Goal: Task Accomplishment & Management: Complete application form

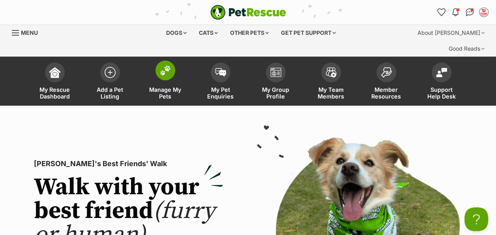
click at [166, 65] on img at bounding box center [165, 70] width 11 height 10
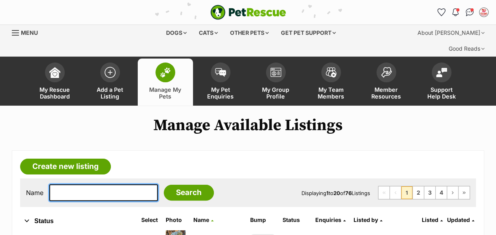
click at [98, 184] on input "text" at bounding box center [103, 192] width 109 height 17
type input "gypsy"
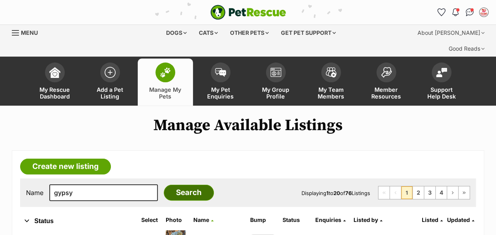
click at [180, 184] on input "Search" at bounding box center [189, 192] width 50 height 16
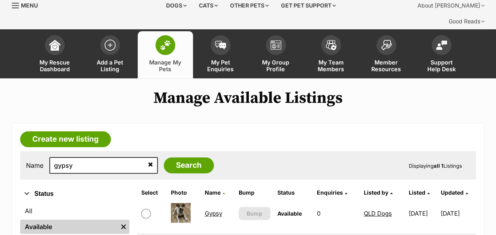
scroll to position [39, 0]
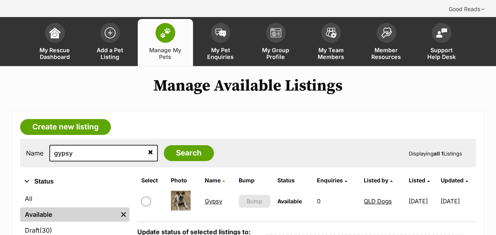
click at [205, 197] on link "Gypsy" at bounding box center [213, 201] width 17 height 8
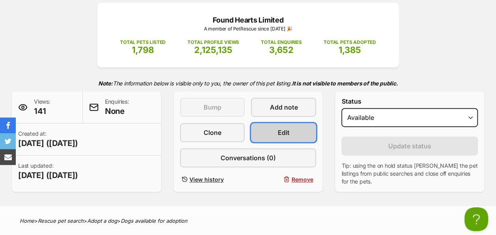
click at [272, 123] on link "Edit" at bounding box center [283, 132] width 65 height 19
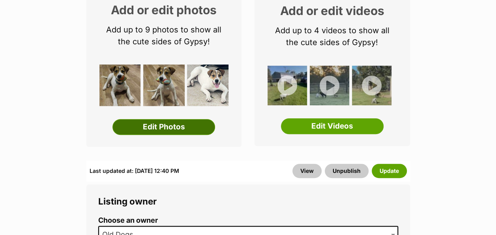
click at [175, 119] on link "Edit Photos" at bounding box center [164, 127] width 103 height 16
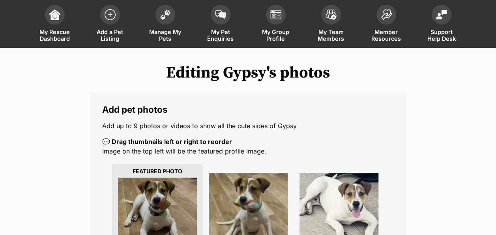
scroll to position [158, 0]
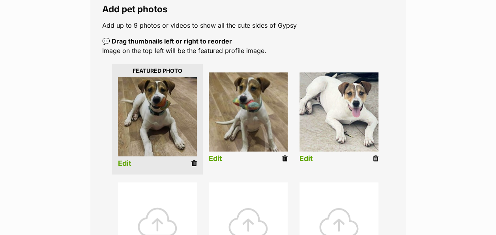
click at [178, 204] on div at bounding box center [157, 221] width 79 height 79
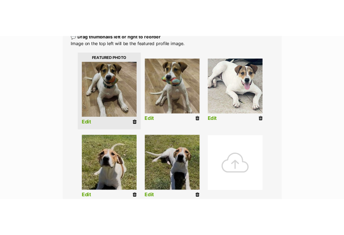
scroll to position [213, 0]
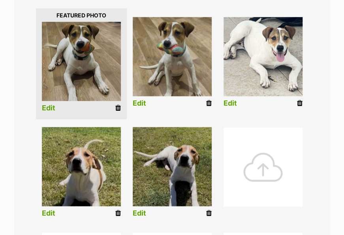
click at [274, 165] on div at bounding box center [262, 166] width 79 height 79
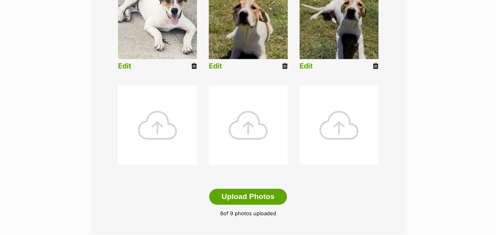
scroll to position [479, 0]
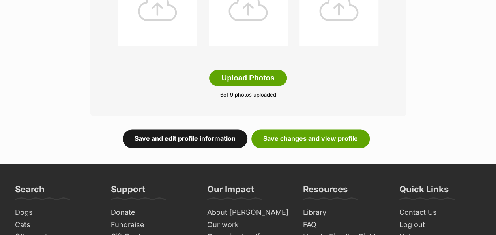
click at [196, 129] on link "Save and edit profile information" at bounding box center [185, 138] width 125 height 18
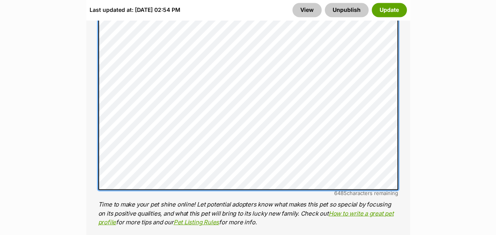
scroll to position [750, 0]
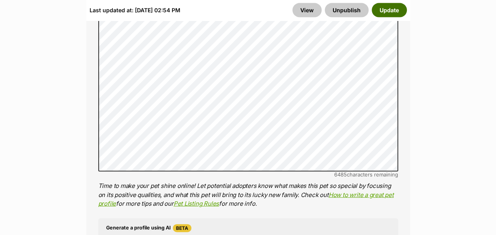
click at [391, 10] on button "Update" at bounding box center [389, 10] width 35 height 14
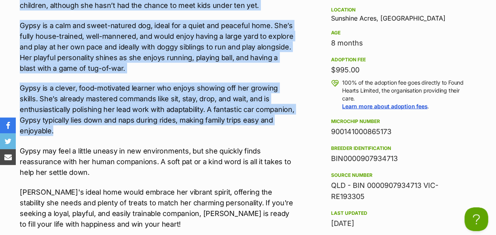
scroll to position [869, 0]
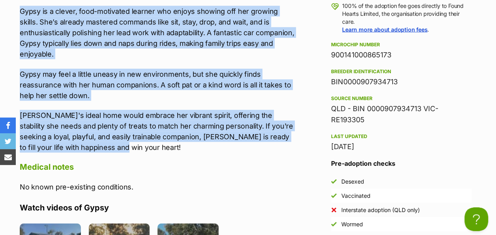
drag, startPoint x: 156, startPoint y: 99, endPoint x: 226, endPoint y: 133, distance: 77.3
click at [226, 133] on div "Meet Gypsy, a loveable and affectionate pup ready to join a loving family she c…" at bounding box center [158, 12] width 276 height 281
drag, startPoint x: 226, startPoint y: 133, endPoint x: 172, endPoint y: 17, distance: 127.4
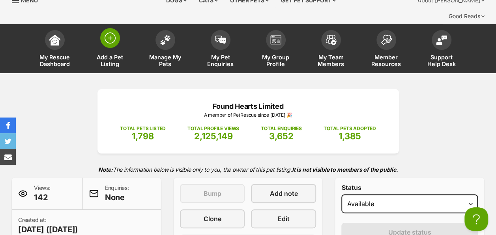
scroll to position [0, 0]
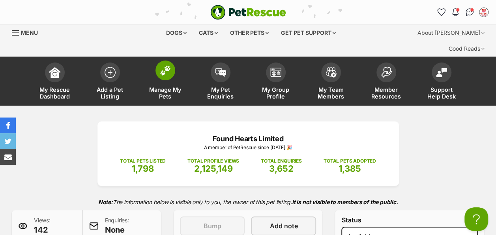
click at [160, 61] on span at bounding box center [166, 70] width 20 height 20
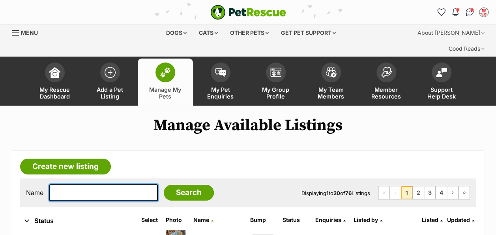
click at [78, 184] on input "text" at bounding box center [103, 192] width 109 height 17
type input "[PERSON_NAME]"
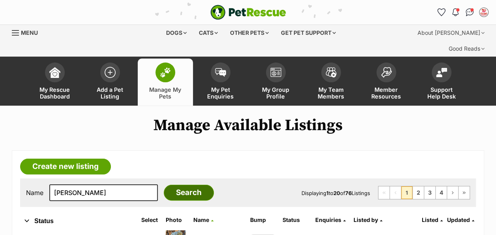
click at [184, 184] on input "Search" at bounding box center [189, 192] width 50 height 16
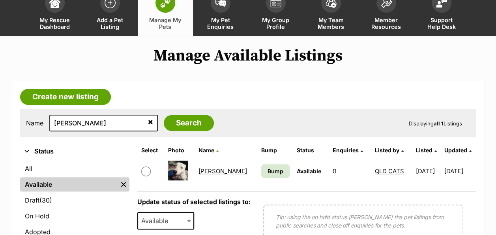
scroll to position [79, 0]
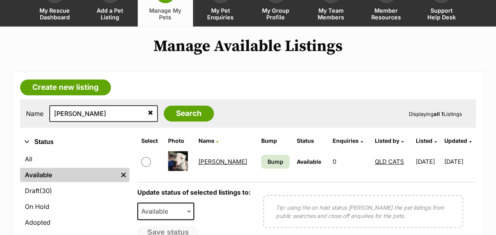
click at [207, 158] on link "[PERSON_NAME]" at bounding box center [223, 162] width 49 height 8
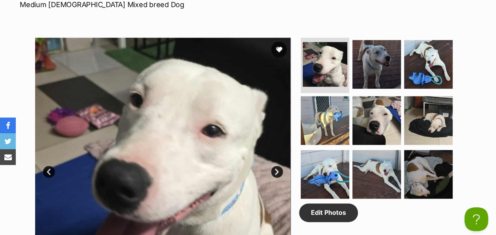
scroll to position [434, 0]
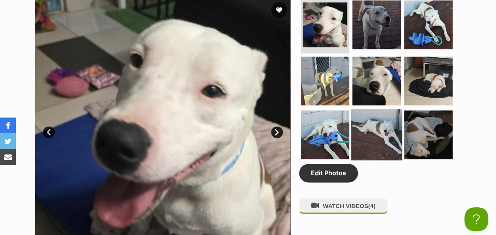
click at [376, 123] on img at bounding box center [376, 134] width 51 height 51
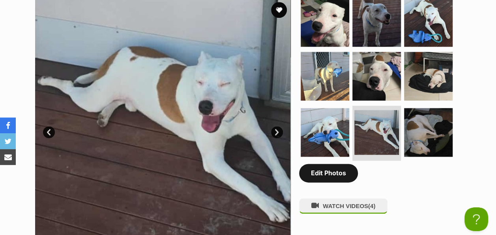
click at [335, 163] on link "Edit Photos" at bounding box center [328, 172] width 59 height 18
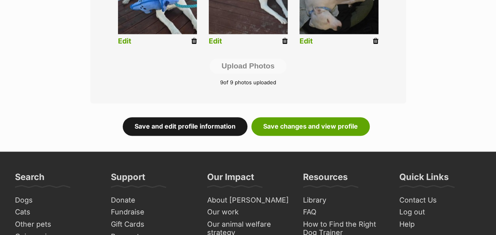
scroll to position [518, 0]
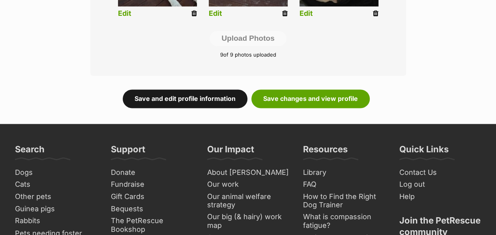
click at [193, 89] on link "Save and edit profile information" at bounding box center [185, 98] width 125 height 18
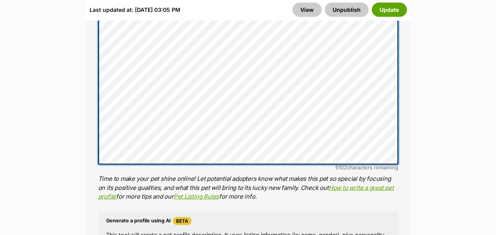
scroll to position [829, 0]
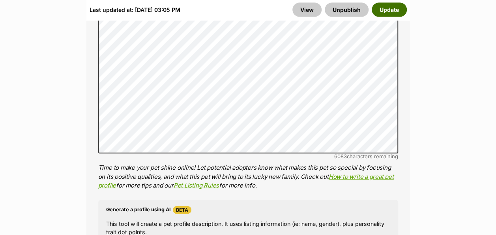
click at [396, 9] on button "Update" at bounding box center [389, 10] width 35 height 14
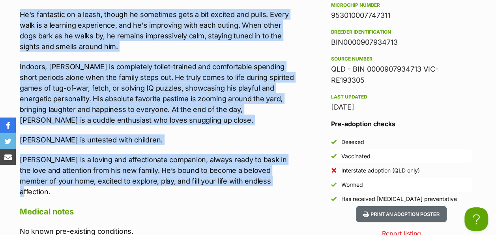
drag, startPoint x: 21, startPoint y: 63, endPoint x: 257, endPoint y: 157, distance: 253.5
click at [257, 159] on div "Meet Sven, an energetic and curious pup eager to bring joy and companionship to…" at bounding box center [158, 14] width 276 height 364
copy div "Meet Sven, an energetic and curious pup eager to bring joy and companionship to…"
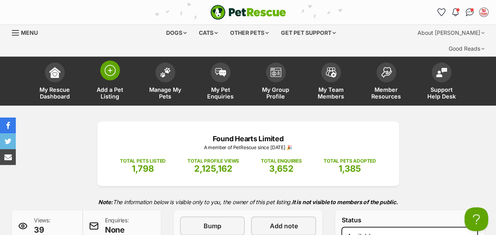
click at [109, 65] on img at bounding box center [110, 70] width 11 height 11
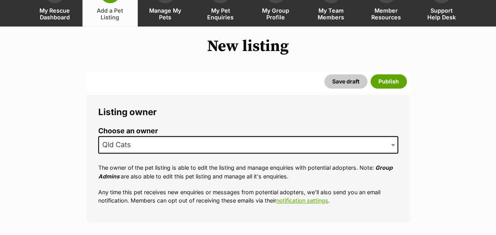
click at [156, 136] on span "Qld Cats" at bounding box center [248, 144] width 300 height 17
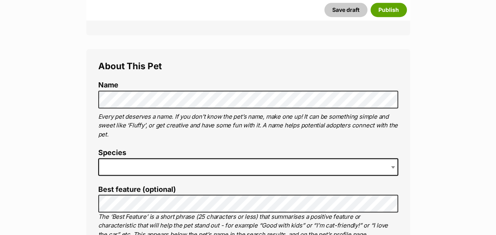
scroll to position [276, 0]
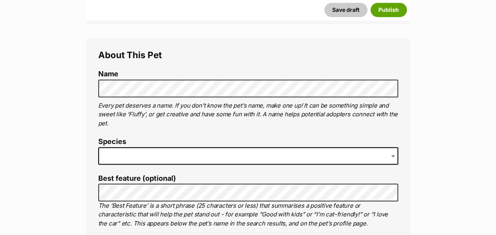
click at [131, 147] on span at bounding box center [248, 155] width 300 height 17
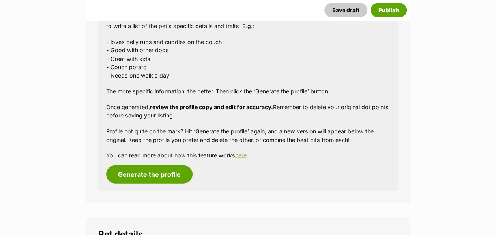
scroll to position [869, 0]
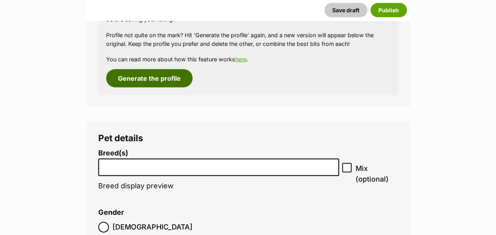
click at [152, 69] on button "Generate the profile" at bounding box center [149, 78] width 86 height 18
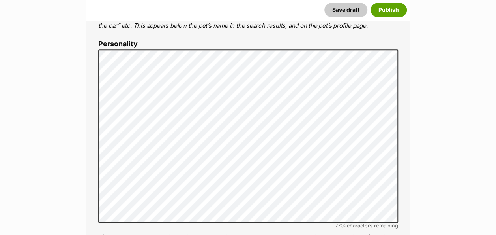
scroll to position [477, 0]
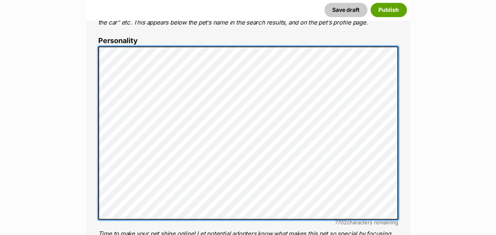
click at [91, 32] on div "About This Pet Name Henlo there, it looks like you might be using the pet name …" at bounding box center [248, 167] width 324 height 661
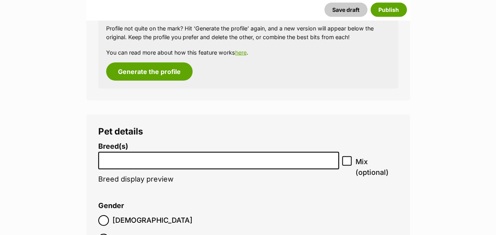
scroll to position [951, 0]
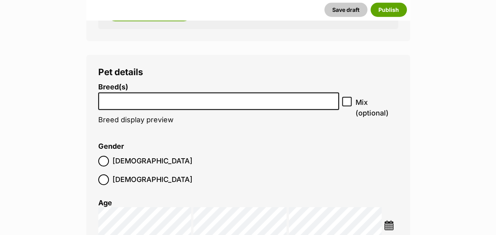
click at [114, 95] on input "search" at bounding box center [219, 99] width 236 height 8
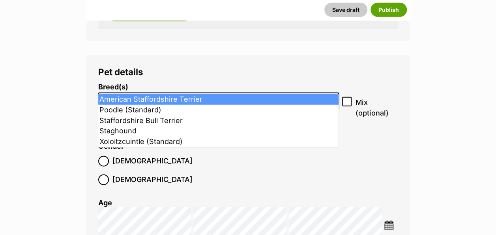
type input "sta"
select select "9"
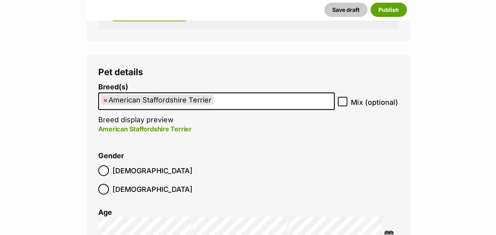
click at [342, 99] on icon at bounding box center [343, 102] width 6 height 6
click at [342, 97] on input "Mix (optional)" at bounding box center [342, 101] width 9 height 9
checkbox input "true"
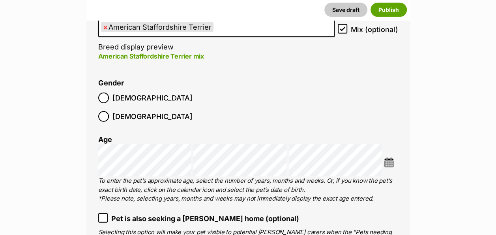
scroll to position [1069, 0]
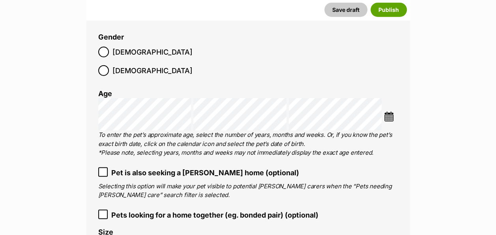
click at [392, 111] on img at bounding box center [389, 116] width 10 height 10
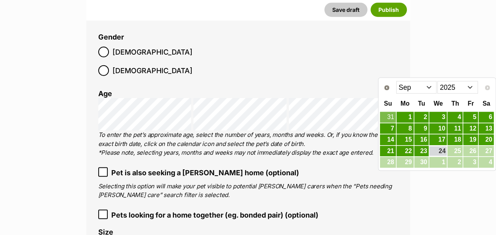
click at [419, 90] on select "Jan Feb Mar Apr May Jun Jul Aug Sep" at bounding box center [416, 87] width 41 height 13
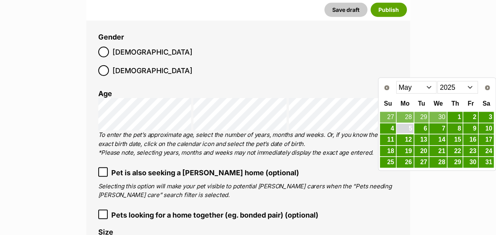
click at [409, 129] on link "5" at bounding box center [405, 129] width 17 height 10
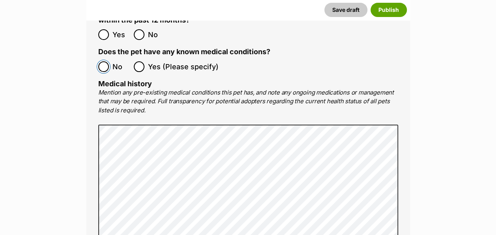
scroll to position [1740, 0]
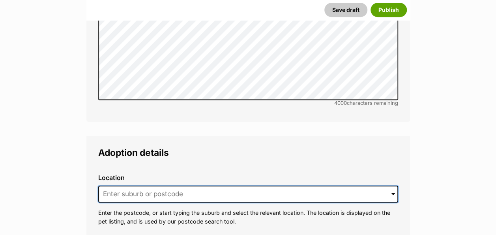
click at [106, 185] on input at bounding box center [248, 193] width 300 height 17
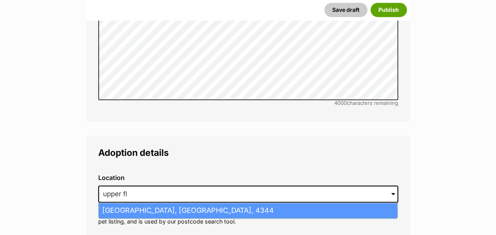
click at [121, 203] on li "Upper Flagstone, Queensland, 4344" at bounding box center [248, 210] width 299 height 15
type input "Upper Flagstone, Queensland, 4344"
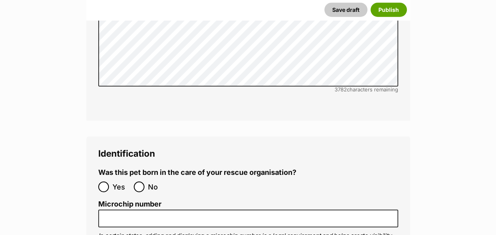
scroll to position [2491, 0]
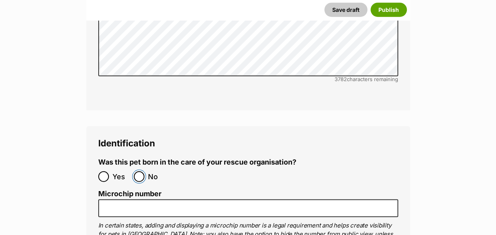
click at [141, 171] on input "No" at bounding box center [139, 176] width 11 height 11
radio input "true"
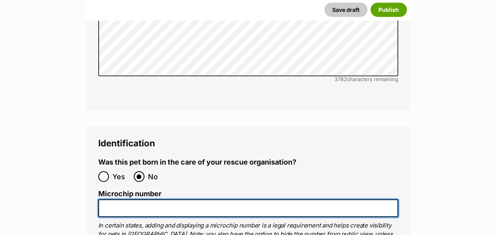
drag, startPoint x: 144, startPoint y: 145, endPoint x: 148, endPoint y: 142, distance: 4.5
click at [145, 199] on input "Microchip number" at bounding box center [248, 208] width 300 height 18
click at [125, 199] on input "Microchip number" at bounding box center [248, 208] width 300 height 18
paste input "978142000348092"
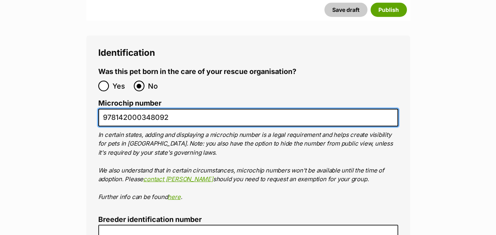
scroll to position [2649, 0]
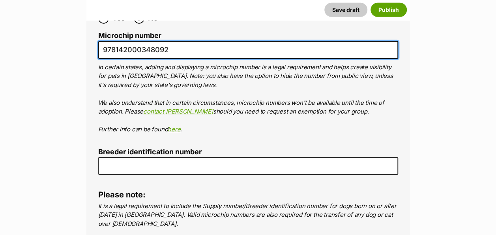
type input "978142000348092"
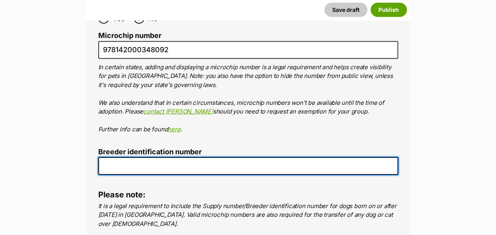
click at [139, 157] on input "Breeder identification number" at bounding box center [248, 166] width 300 height 18
type input "BIN0000907934713"
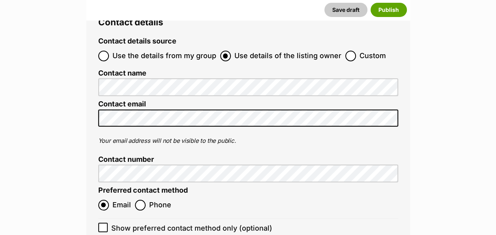
scroll to position [2968, 0]
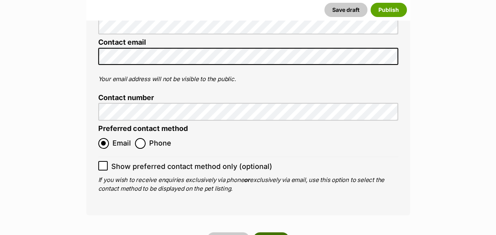
click at [267, 232] on button "Publish" at bounding box center [271, 239] width 36 height 14
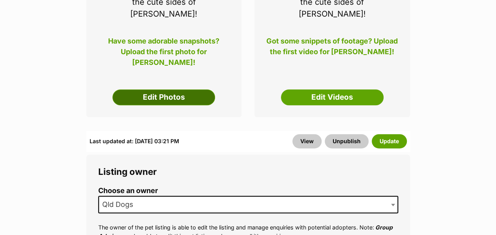
click at [158, 89] on link "Edit Photos" at bounding box center [164, 97] width 103 height 16
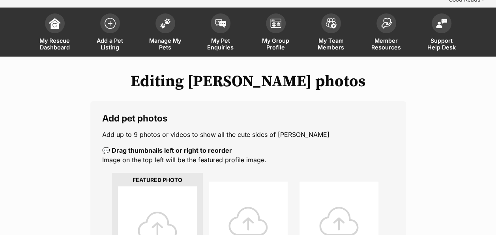
scroll to position [118, 0]
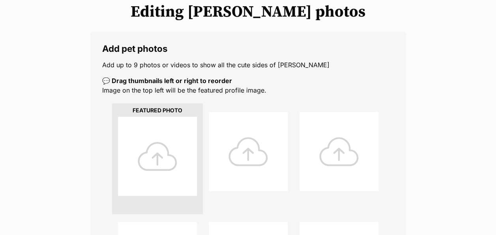
click at [163, 130] on div at bounding box center [157, 155] width 79 height 79
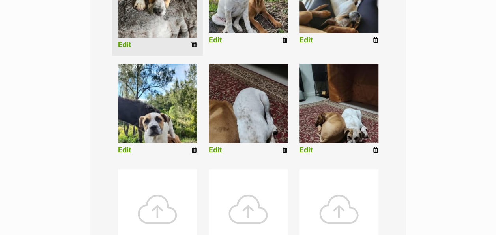
scroll to position [158, 0]
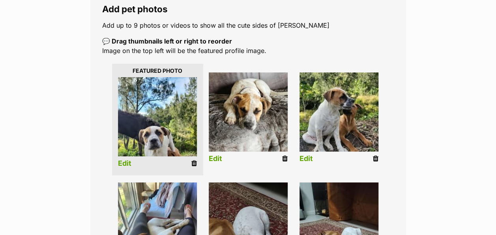
click at [129, 159] on link "Edit" at bounding box center [124, 163] width 13 height 8
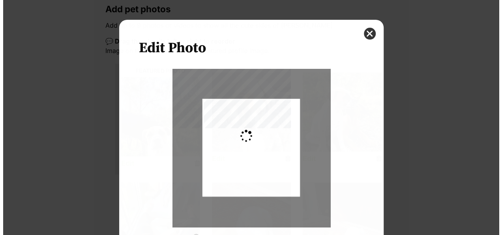
scroll to position [0, 0]
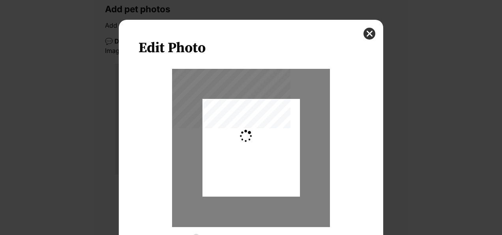
type input "0.2744"
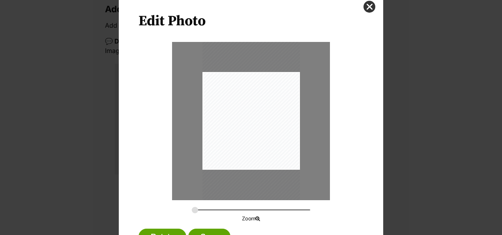
scroll to position [39, 0]
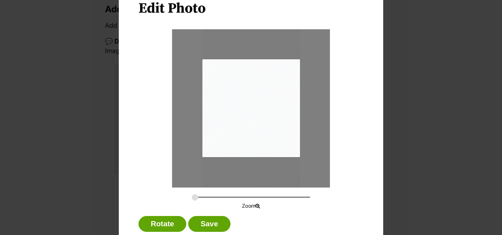
drag, startPoint x: 264, startPoint y: 108, endPoint x: 262, endPoint y: 99, distance: 9.6
click at [262, 99] on div "Dialog Window - Close (Press escape to close)" at bounding box center [252, 98] width 98 height 191
drag, startPoint x: 262, startPoint y: 99, endPoint x: 262, endPoint y: 103, distance: 4.8
click at [262, 103] on div "Dialog Window - Close (Press escape to close)" at bounding box center [252, 103] width 98 height 191
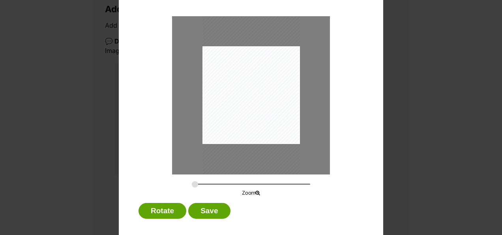
scroll to position [60, 0]
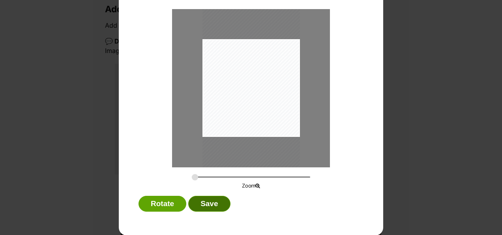
click at [212, 201] on button "Save" at bounding box center [209, 203] width 42 height 16
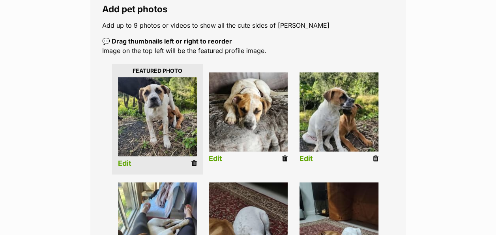
scroll to position [197, 0]
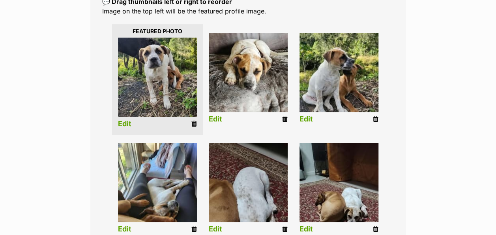
click at [310, 115] on link "Edit" at bounding box center [306, 119] width 13 height 8
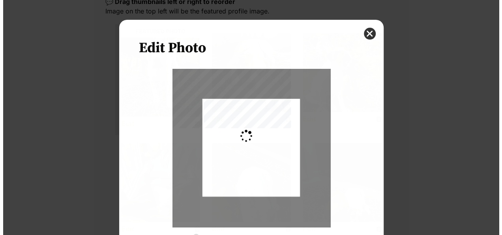
scroll to position [0, 0]
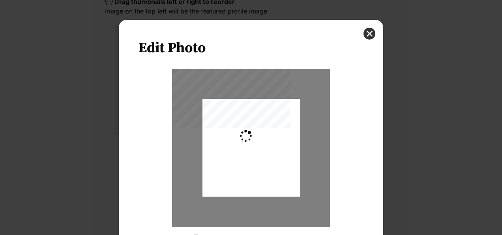
type input "0.537"
drag, startPoint x: 279, startPoint y: 152, endPoint x: 278, endPoint y: 143, distance: 8.7
click at [278, 143] on div "Dialog Window - Close (Press escape to close)" at bounding box center [250, 148] width 191 height 98
drag, startPoint x: 269, startPoint y: 144, endPoint x: 263, endPoint y: 141, distance: 6.9
click at [263, 141] on div "Dialog Window - Close (Press escape to close)" at bounding box center [243, 148] width 191 height 98
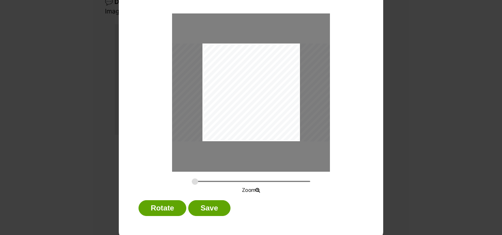
scroll to position [60, 0]
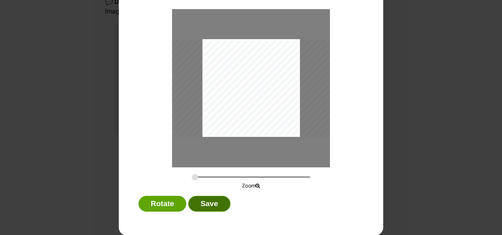
click at [211, 204] on button "Save" at bounding box center [209, 203] width 42 height 16
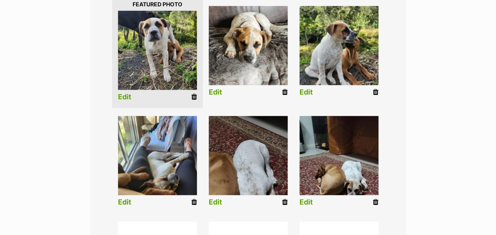
scroll to position [237, 0]
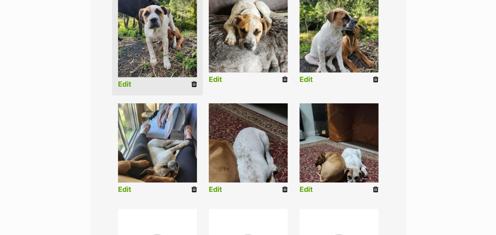
click at [125, 185] on link "Edit" at bounding box center [124, 189] width 13 height 8
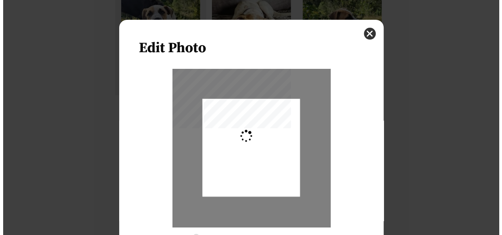
scroll to position [0, 0]
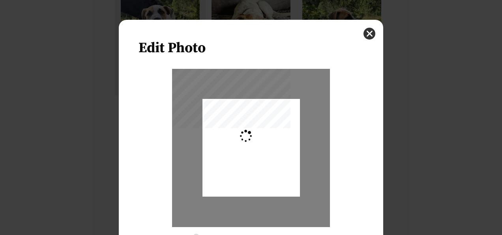
type input "0.2744"
click at [253, 170] on div "Dialog Window - Close (Press escape to close)" at bounding box center [252, 148] width 98 height 130
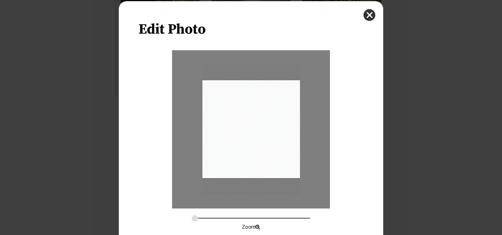
scroll to position [60, 0]
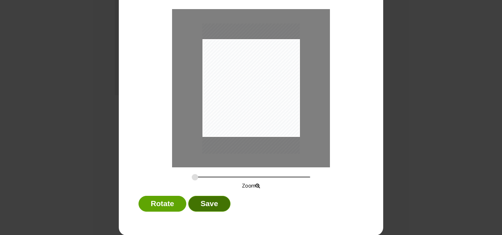
click at [215, 202] on button "Save" at bounding box center [209, 203] width 42 height 16
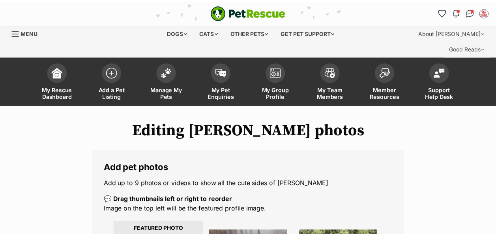
scroll to position [237, 0]
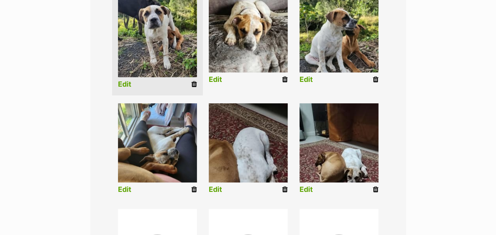
click at [216, 185] on link "Edit" at bounding box center [215, 189] width 13 height 8
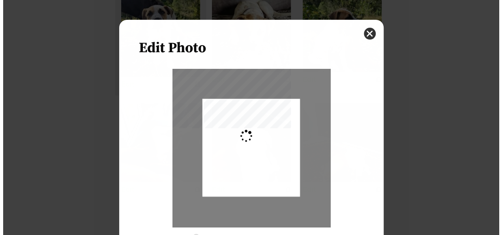
scroll to position [0, 0]
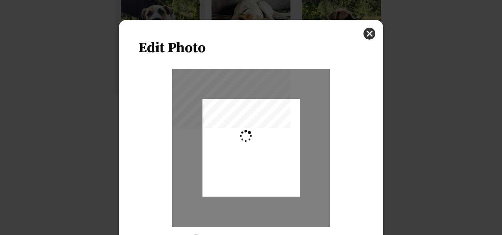
type input "0.2744"
drag, startPoint x: 226, startPoint y: 168, endPoint x: 234, endPoint y: 148, distance: 22.1
click at [234, 148] on div "Dialog Window - Close (Press escape to close)" at bounding box center [252, 127] width 98 height 191
drag, startPoint x: 281, startPoint y: 169, endPoint x: 279, endPoint y: 178, distance: 8.6
click at [279, 178] on div "Dialog Window - Close (Press escape to close)" at bounding box center [252, 135] width 98 height 191
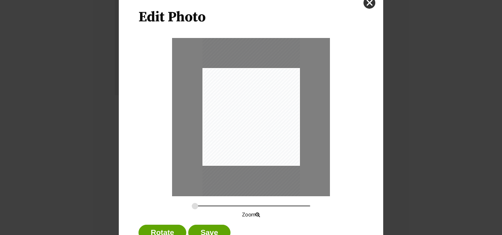
scroll to position [60, 0]
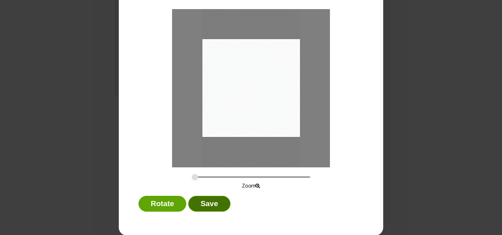
click at [219, 204] on button "Save" at bounding box center [209, 203] width 42 height 16
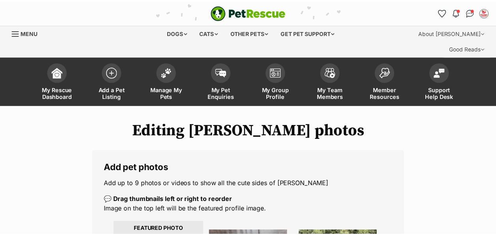
scroll to position [237, 0]
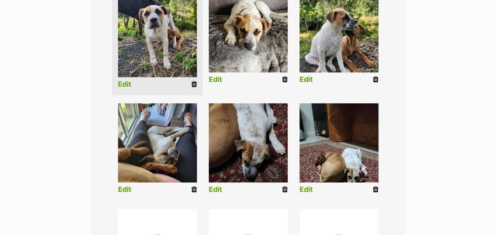
click at [305, 185] on link "Edit" at bounding box center [306, 189] width 13 height 8
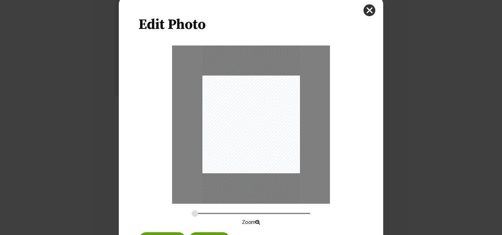
scroll to position [39, 0]
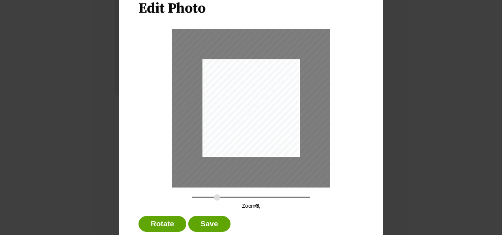
drag, startPoint x: 192, startPoint y: 196, endPoint x: 214, endPoint y: 195, distance: 21.7
click at [214, 195] on input "Dialog Window - Close (Press escape to close)" at bounding box center [251, 197] width 118 height 8
drag, startPoint x: 247, startPoint y: 149, endPoint x: 226, endPoint y: 171, distance: 30.4
click at [226, 171] on div "Dialog Window - Close (Press escape to close)" at bounding box center [226, 127] width 183 height 358
drag, startPoint x: 213, startPoint y: 197, endPoint x: 199, endPoint y: 195, distance: 14.0
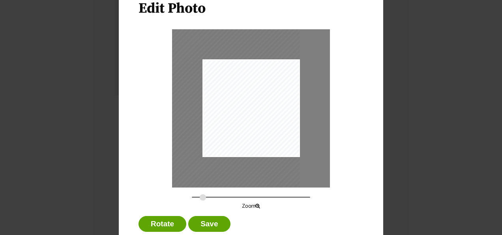
type input "0.3564"
click at [199, 197] on input "Dialog Window - Close (Press escape to close)" at bounding box center [251, 197] width 118 height 8
drag, startPoint x: 258, startPoint y: 147, endPoint x: 264, endPoint y: 155, distance: 9.3
click at [268, 153] on div "Dialog Window - Close (Press escape to close)" at bounding box center [247, 130] width 127 height 248
click at [212, 222] on button "Save" at bounding box center [209, 224] width 42 height 16
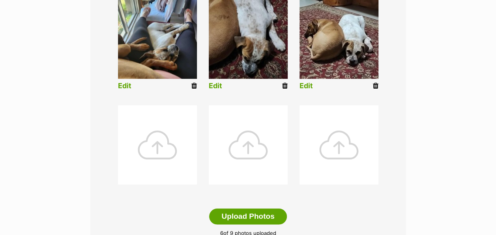
scroll to position [434, 0]
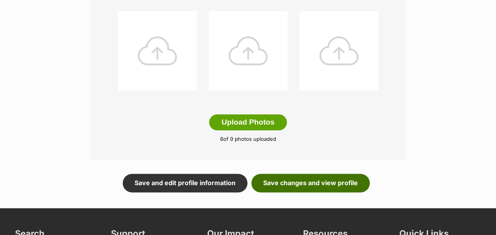
click at [297, 173] on link "Save changes and view profile" at bounding box center [311, 182] width 118 height 18
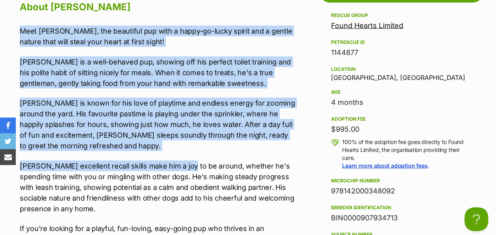
scroll to position [790, 0]
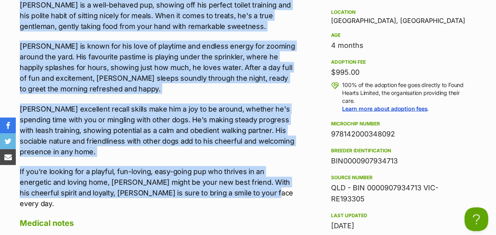
drag, startPoint x: 21, startPoint y: 76, endPoint x: 227, endPoint y: 180, distance: 231.5
click at [227, 180] on div "Meet Clancy, the beautiful pup with a happy-go-lucky spirit and a gentle nature…" at bounding box center [158, 89] width 276 height 240
drag, startPoint x: 227, startPoint y: 180, endPoint x: 185, endPoint y: 45, distance: 141.9
copy div "Meet Clancy, the beautiful pup with a happy-go-lucky spirit and a gentle nature…"
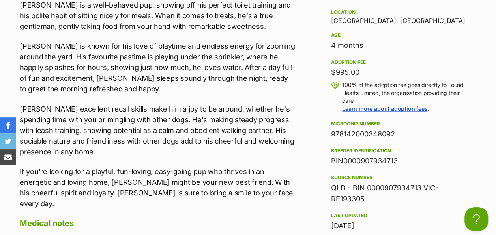
click at [342, 128] on div "978142000348092" at bounding box center [401, 133] width 141 height 11
copy div "978142000348092"
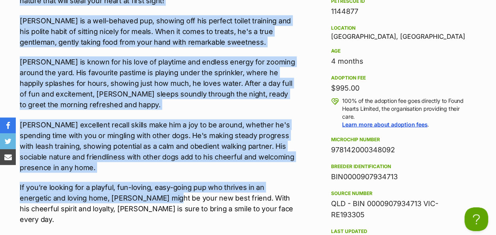
scroll to position [829, 0]
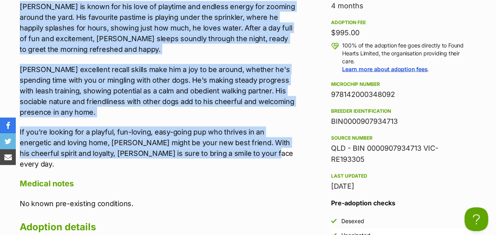
drag, startPoint x: 21, startPoint y: 74, endPoint x: 224, endPoint y: 139, distance: 213.7
click at [224, 139] on div "Meet Clancy, the beautiful pup with a happy-go-lucky spirit and a gentle nature…" at bounding box center [158, 49] width 276 height 240
drag, startPoint x: 224, startPoint y: 139, endPoint x: 173, endPoint y: 25, distance: 124.2
copy div "Meet Clancy, the beautiful pup with a happy-go-lucky spirit and a gentle nature…"
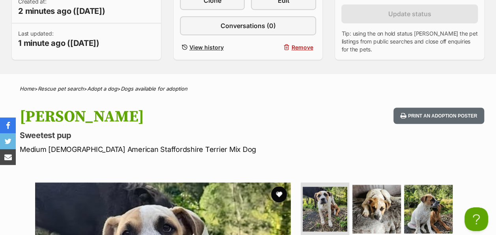
scroll to position [0, 0]
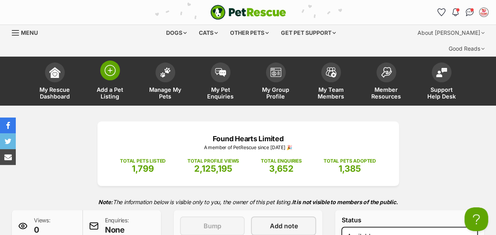
click at [112, 65] on img at bounding box center [110, 70] width 11 height 11
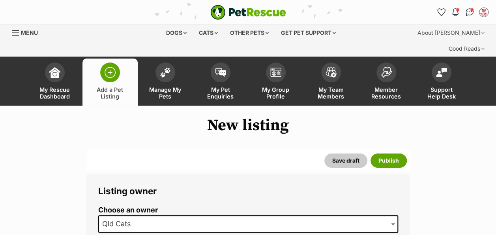
scroll to position [39, 0]
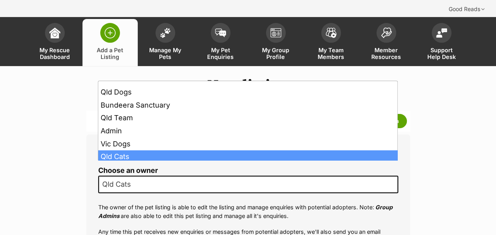
click at [176, 175] on span "Qld Cats" at bounding box center [248, 183] width 300 height 17
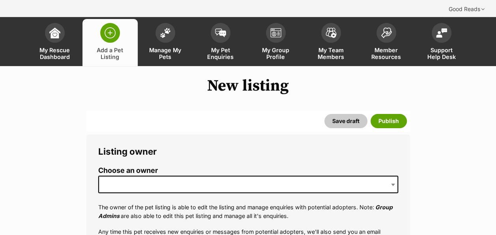
click at [159, 175] on span at bounding box center [248, 183] width 300 height 17
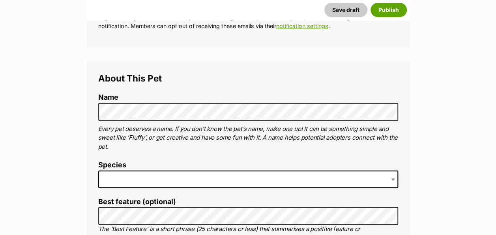
scroll to position [299, 0]
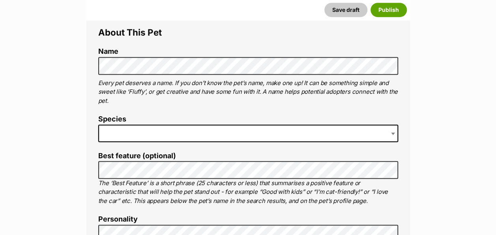
click at [126, 124] on span at bounding box center [248, 132] width 300 height 17
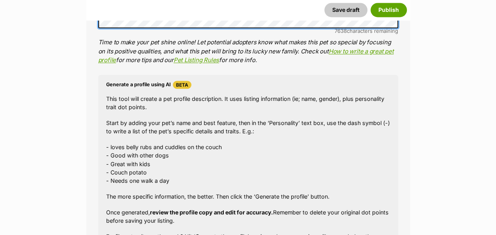
scroll to position [740, 0]
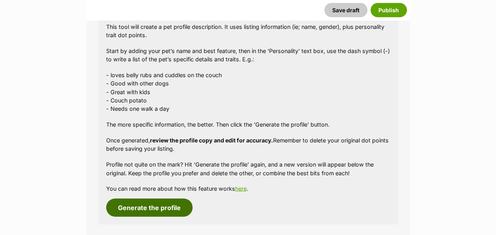
click at [156, 198] on button "Generate the profile" at bounding box center [149, 207] width 86 height 18
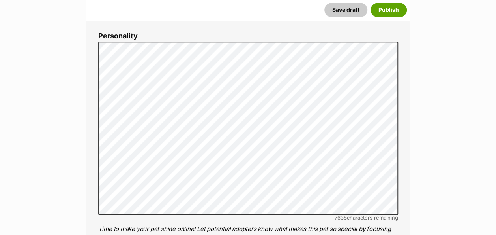
scroll to position [477, 0]
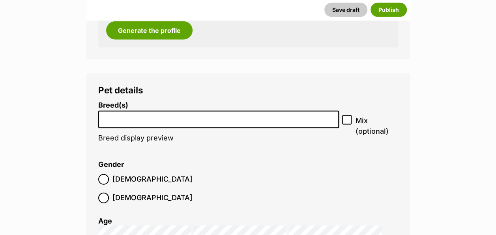
scroll to position [951, 0]
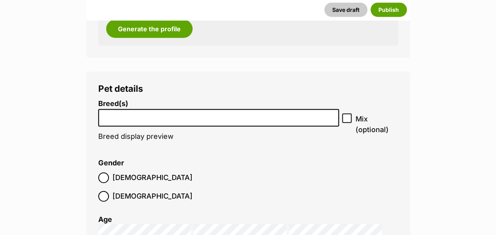
click at [154, 110] on li at bounding box center [219, 118] width 236 height 16
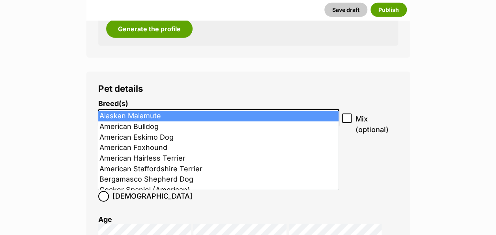
type input "a"
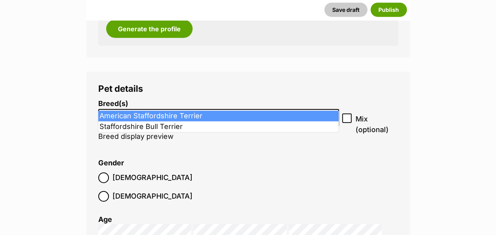
type input "staff"
select select "9"
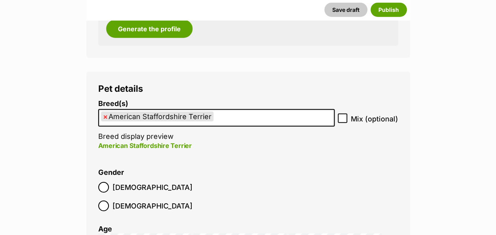
click at [344, 115] on icon at bounding box center [343, 118] width 6 height 6
click at [344, 113] on input "Mix (optional)" at bounding box center [342, 117] width 9 height 9
checkbox input "true"
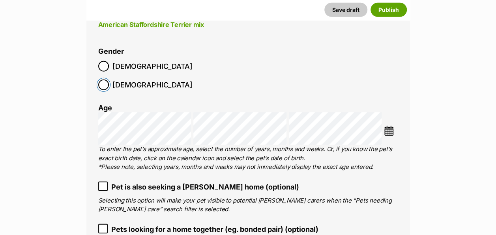
scroll to position [1109, 0]
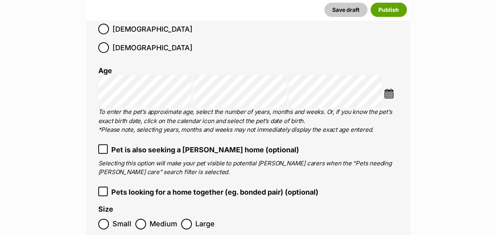
click at [392, 88] on img at bounding box center [389, 93] width 10 height 10
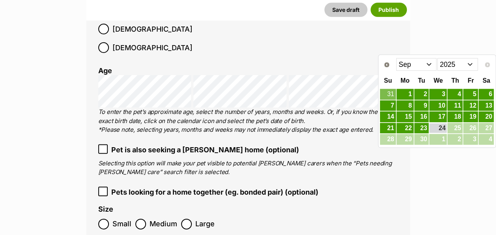
click at [429, 66] on select "Jan Feb Mar Apr May Jun Jul Aug Sep" at bounding box center [416, 64] width 41 height 13
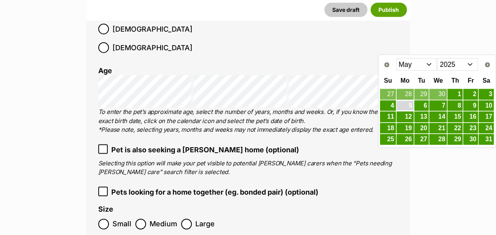
click at [406, 107] on link "5" at bounding box center [405, 106] width 17 height 10
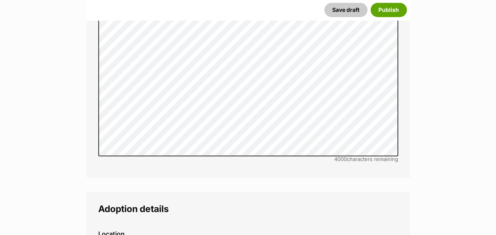
scroll to position [1819, 0]
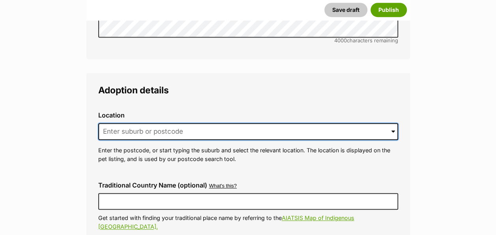
click at [131, 123] on input at bounding box center [248, 131] width 300 height 17
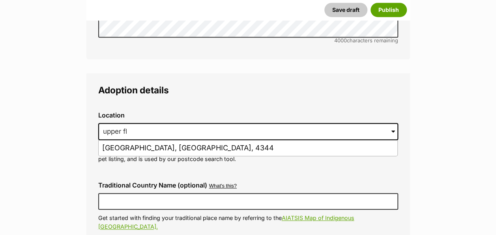
click at [141, 140] on li "Upper Flagstone, Queensland, 4344" at bounding box center [248, 147] width 299 height 15
type input "Upper Flagstone, Queensland, 4344"
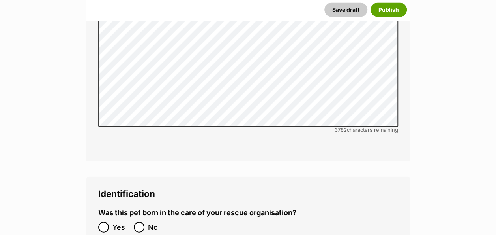
scroll to position [2496, 0]
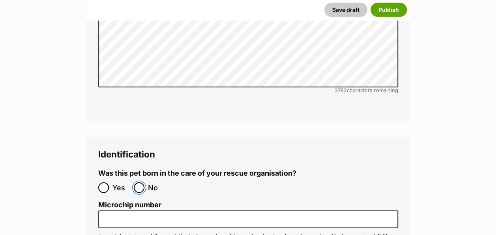
click at [140, 182] on input "No" at bounding box center [139, 187] width 11 height 11
radio input "true"
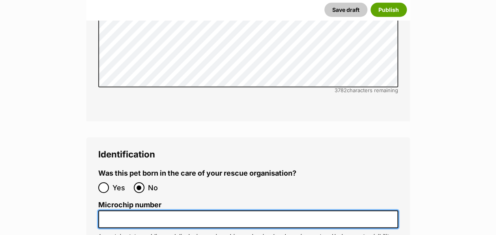
click at [125, 210] on input "Microchip number" at bounding box center [248, 219] width 300 height 18
paste input "978142000388933"
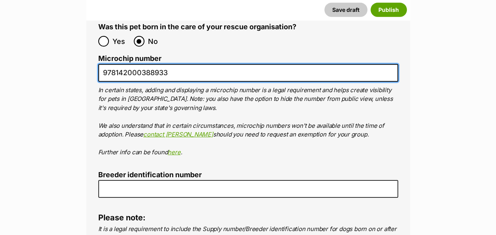
scroll to position [2654, 0]
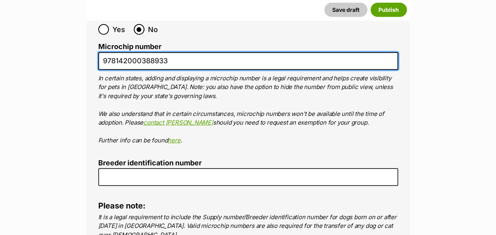
type input "978142000388933"
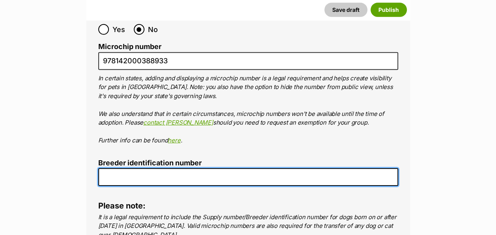
click at [146, 168] on input "Breeder identification number" at bounding box center [248, 177] width 300 height 18
type input "BIN0000907934713"
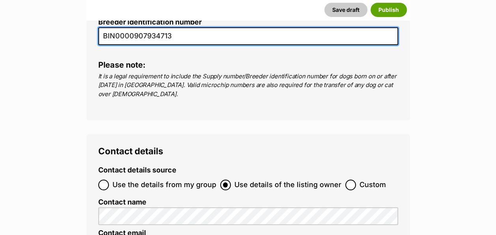
scroll to position [2953, 0]
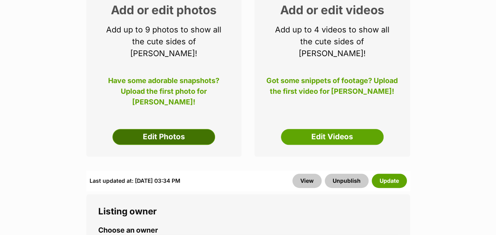
click at [156, 129] on link "Edit Photos" at bounding box center [164, 137] width 103 height 16
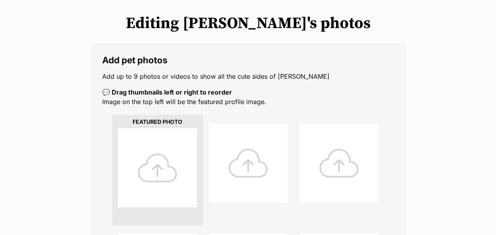
scroll to position [158, 0]
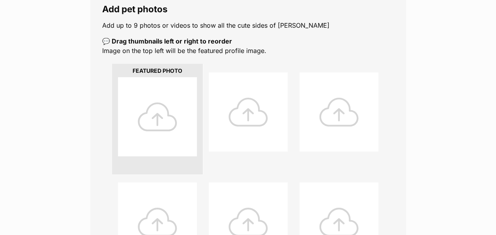
click at [161, 109] on div at bounding box center [157, 116] width 79 height 79
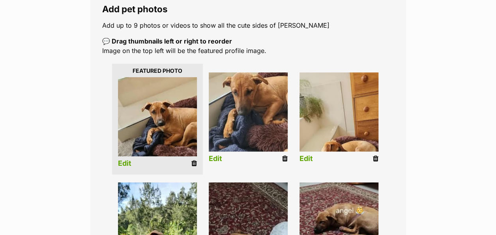
click at [128, 159] on link "Edit" at bounding box center [124, 163] width 13 height 8
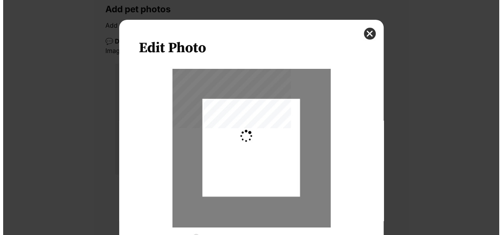
scroll to position [0, 0]
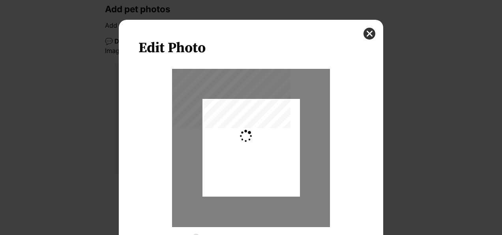
type input "0.537"
drag, startPoint x: 267, startPoint y: 155, endPoint x: 259, endPoint y: 142, distance: 15.4
click at [259, 142] on div "Dialog Window - Close (Press escape to close)" at bounding box center [243, 148] width 191 height 98
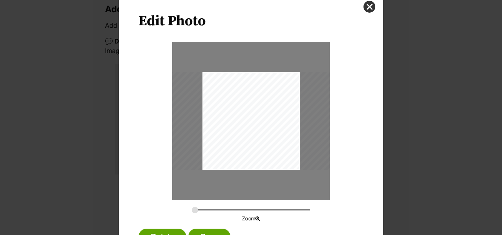
scroll to position [60, 0]
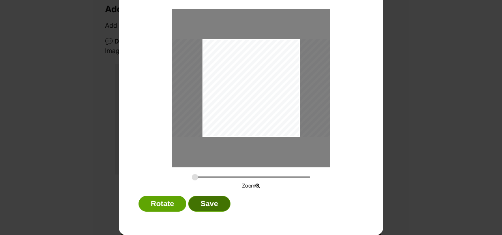
click at [205, 200] on button "Save" at bounding box center [209, 203] width 42 height 16
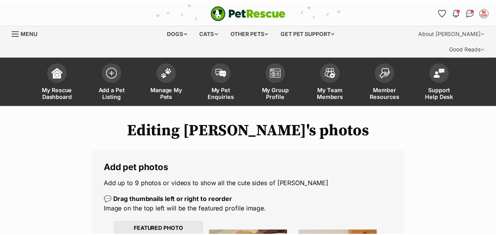
scroll to position [158, 0]
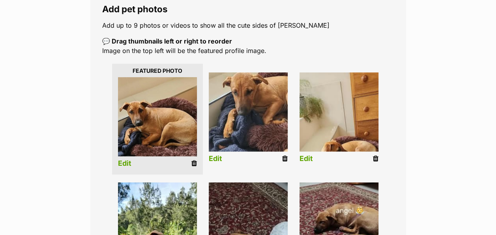
click at [218, 154] on link "Edit" at bounding box center [215, 158] width 13 height 8
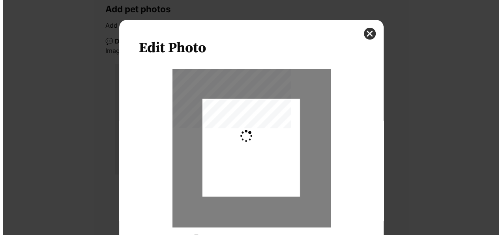
scroll to position [0, 0]
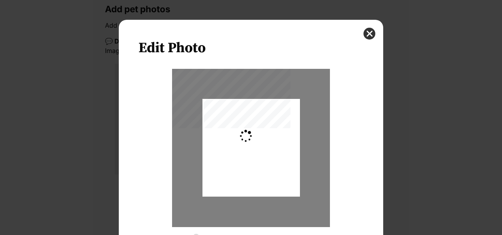
type input "0.2744"
drag, startPoint x: 247, startPoint y: 156, endPoint x: 248, endPoint y: 133, distance: 22.9
click at [248, 133] on div "Dialog Window - Close (Press escape to close)" at bounding box center [252, 125] width 98 height 191
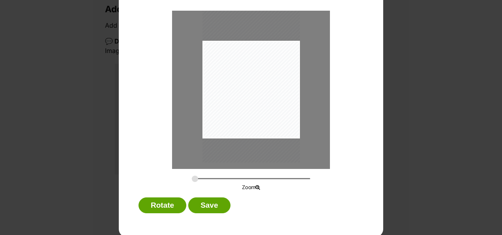
scroll to position [60, 0]
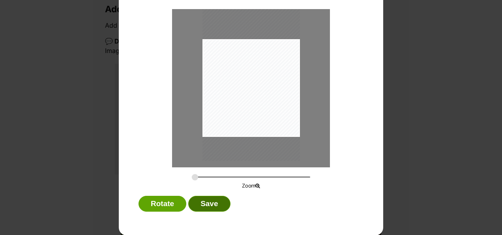
click at [210, 206] on button "Save" at bounding box center [209, 203] width 42 height 16
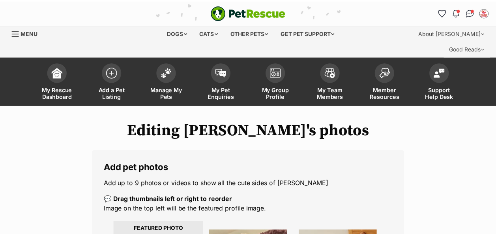
scroll to position [158, 0]
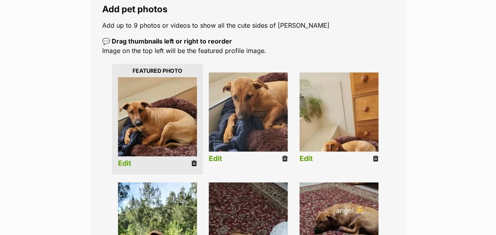
click at [308, 154] on link "Edit" at bounding box center [306, 158] width 13 height 8
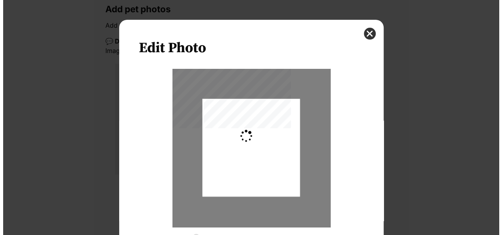
scroll to position [0, 0]
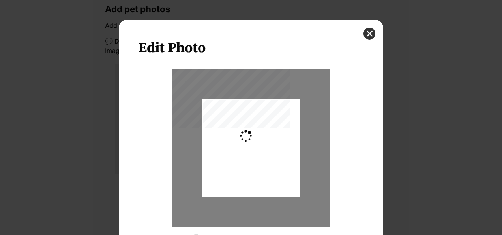
type input "0.2744"
drag, startPoint x: 271, startPoint y: 156, endPoint x: 272, endPoint y: 133, distance: 22.9
click at [272, 133] on div "Dialog Window - Close (Press escape to close)" at bounding box center [252, 124] width 98 height 191
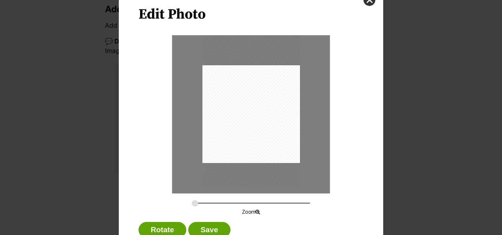
scroll to position [60, 0]
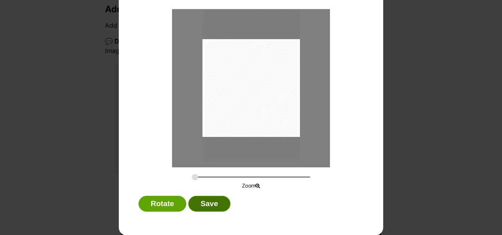
click at [203, 200] on button "Save" at bounding box center [209, 203] width 42 height 16
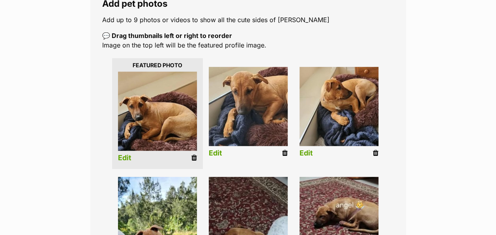
scroll to position [197, 0]
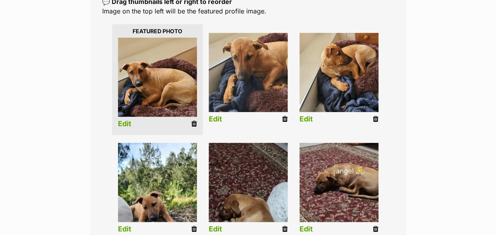
click at [130, 225] on link "Edit" at bounding box center [124, 229] width 13 height 8
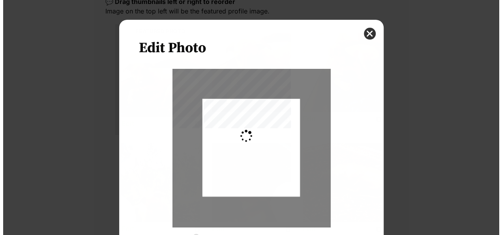
scroll to position [0, 0]
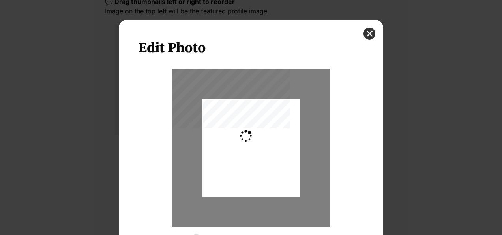
type input "0.2744"
click at [227, 172] on div "Dialog Window - Close (Press escape to close)" at bounding box center [252, 151] width 98 height 191
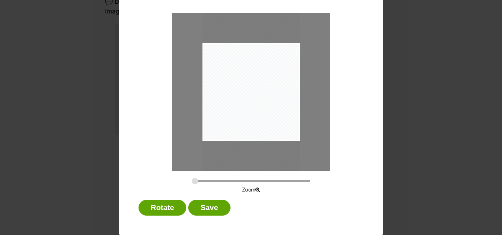
scroll to position [60, 0]
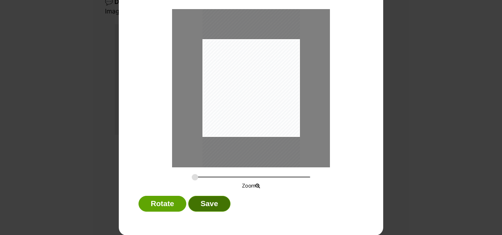
click at [208, 205] on button "Save" at bounding box center [209, 203] width 42 height 16
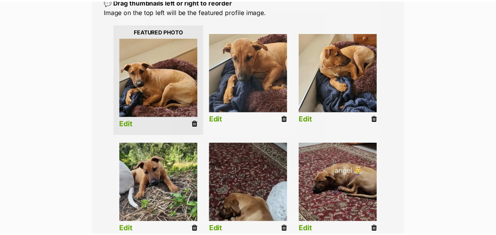
scroll to position [197, 0]
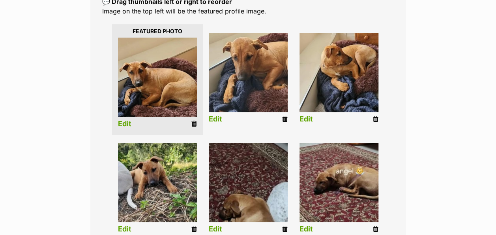
click at [215, 225] on link "Edit" at bounding box center [215, 229] width 13 height 8
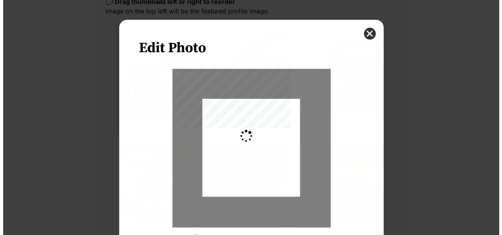
scroll to position [0, 0]
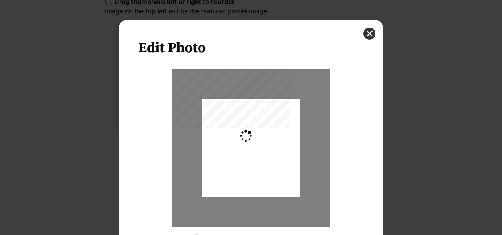
type input "0.2744"
drag, startPoint x: 236, startPoint y: 178, endPoint x: 237, endPoint y: 169, distance: 9.5
click at [237, 169] on div "Dialog Window - Close (Press escape to close)" at bounding box center [252, 136] width 98 height 191
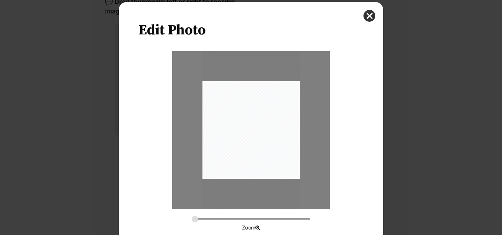
scroll to position [60, 0]
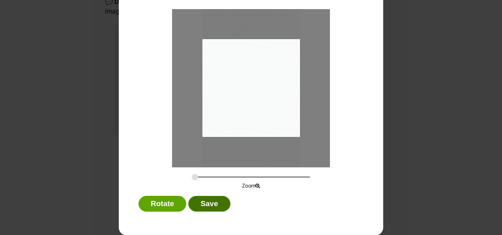
click at [197, 204] on button "Save" at bounding box center [209, 203] width 42 height 16
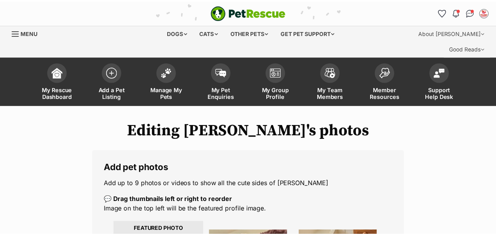
scroll to position [197, 0]
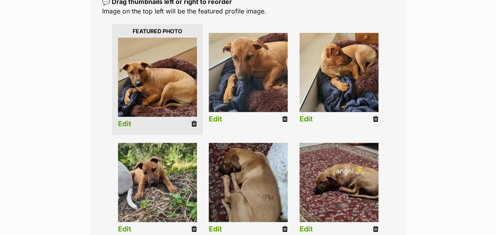
click at [306, 225] on link "Edit" at bounding box center [306, 229] width 13 height 8
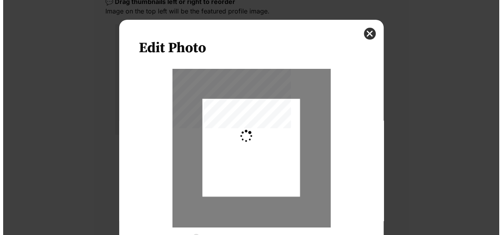
scroll to position [0, 0]
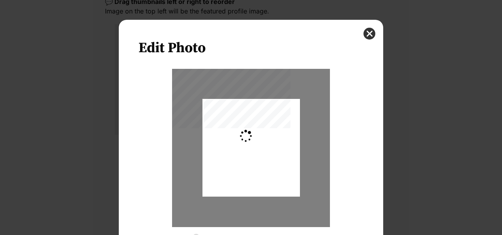
type input "0.3659"
drag, startPoint x: 242, startPoint y: 172, endPoint x: 225, endPoint y: 169, distance: 17.6
click at [225, 169] on div "Dialog Window - Close (Press escape to close)" at bounding box center [241, 148] width 130 height 98
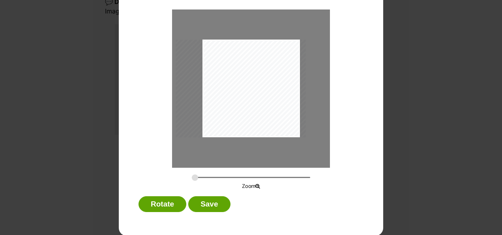
scroll to position [60, 0]
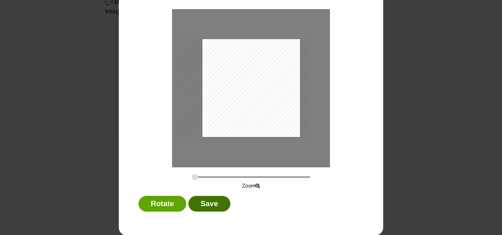
click at [216, 199] on button "Save" at bounding box center [209, 203] width 42 height 16
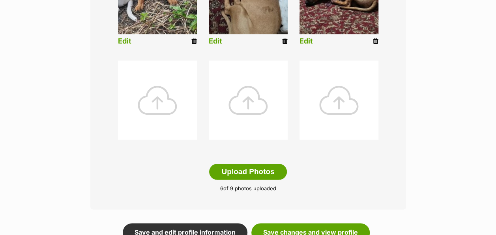
scroll to position [395, 0]
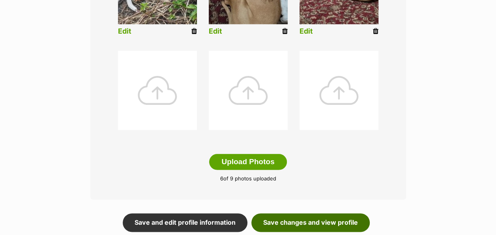
click at [307, 213] on link "Save changes and view profile" at bounding box center [311, 222] width 118 height 18
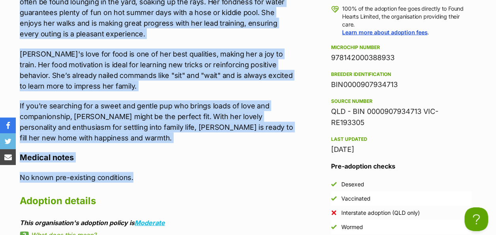
scroll to position [869, 0]
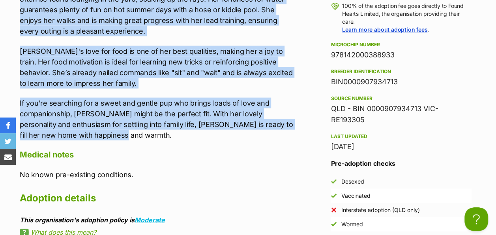
drag, startPoint x: 21, startPoint y: 77, endPoint x: 279, endPoint y: 116, distance: 260.5
click at [279, 116] on div "Meet [PERSON_NAME], a sweetest little pup who is an absolute delight. A calm an…" at bounding box center [158, 15] width 276 height 250
drag, startPoint x: 279, startPoint y: 116, endPoint x: 227, endPoint y: 52, distance: 82.8
copy div "Lore Ipsumdo, s ametcons adipis eli sed do ei temporin utlabor. E dolo mag aliq…"
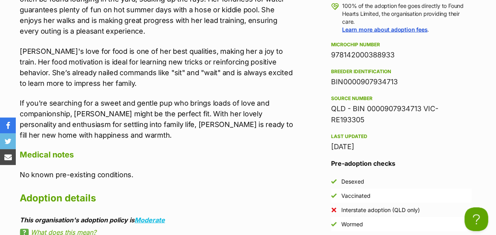
click at [354, 49] on div "978142000388933" at bounding box center [401, 54] width 141 height 11
copy div "978142000388933"
